Goal: Information Seeking & Learning: Learn about a topic

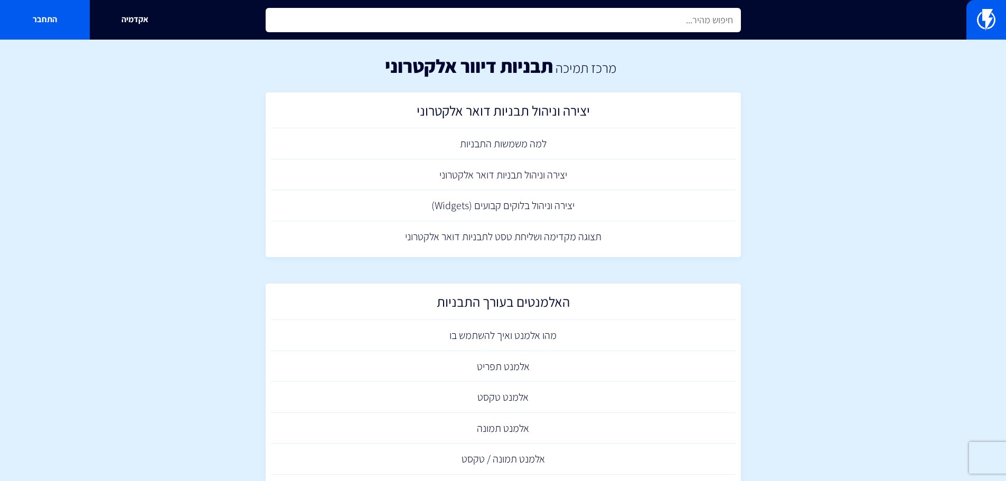
click at [573, 18] on input "text" at bounding box center [503, 20] width 475 height 24
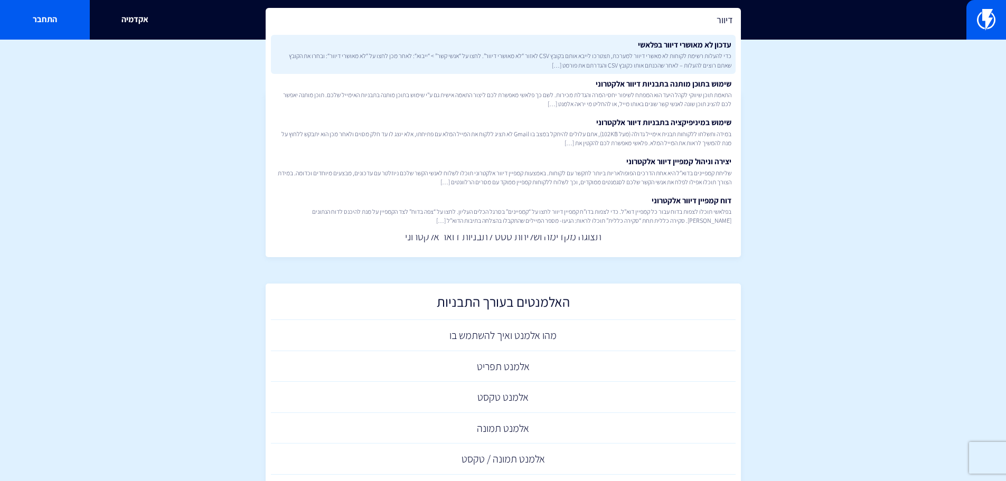
type input "דיוור"
click at [683, 65] on span "כדי להעלות רשימת לקוחות לא מאשרי דיוור למערכת, תצטרכו לייבא אותם בקובץ CSV לאזו…" at bounding box center [503, 60] width 456 height 18
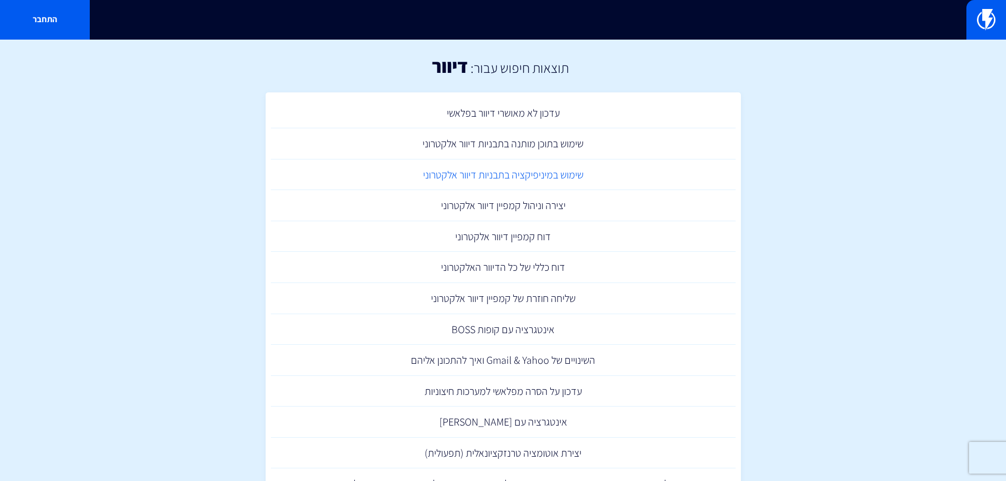
click at [553, 172] on link "שימוש במיניפיקציה בתבניות דיוור אלקטרוני" at bounding box center [503, 174] width 465 height 31
